Goal: Find specific page/section: Find specific page/section

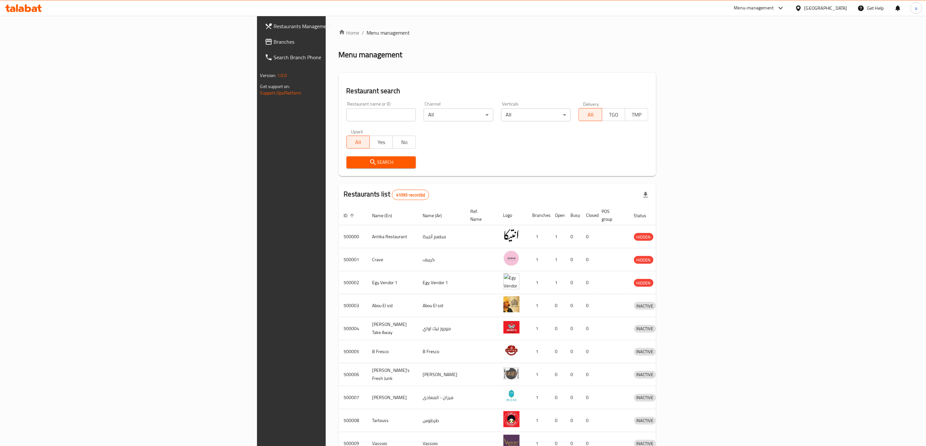
click at [274, 44] on span "Branches" at bounding box center [340, 42] width 132 height 8
